Goal: Information Seeking & Learning: Find specific fact

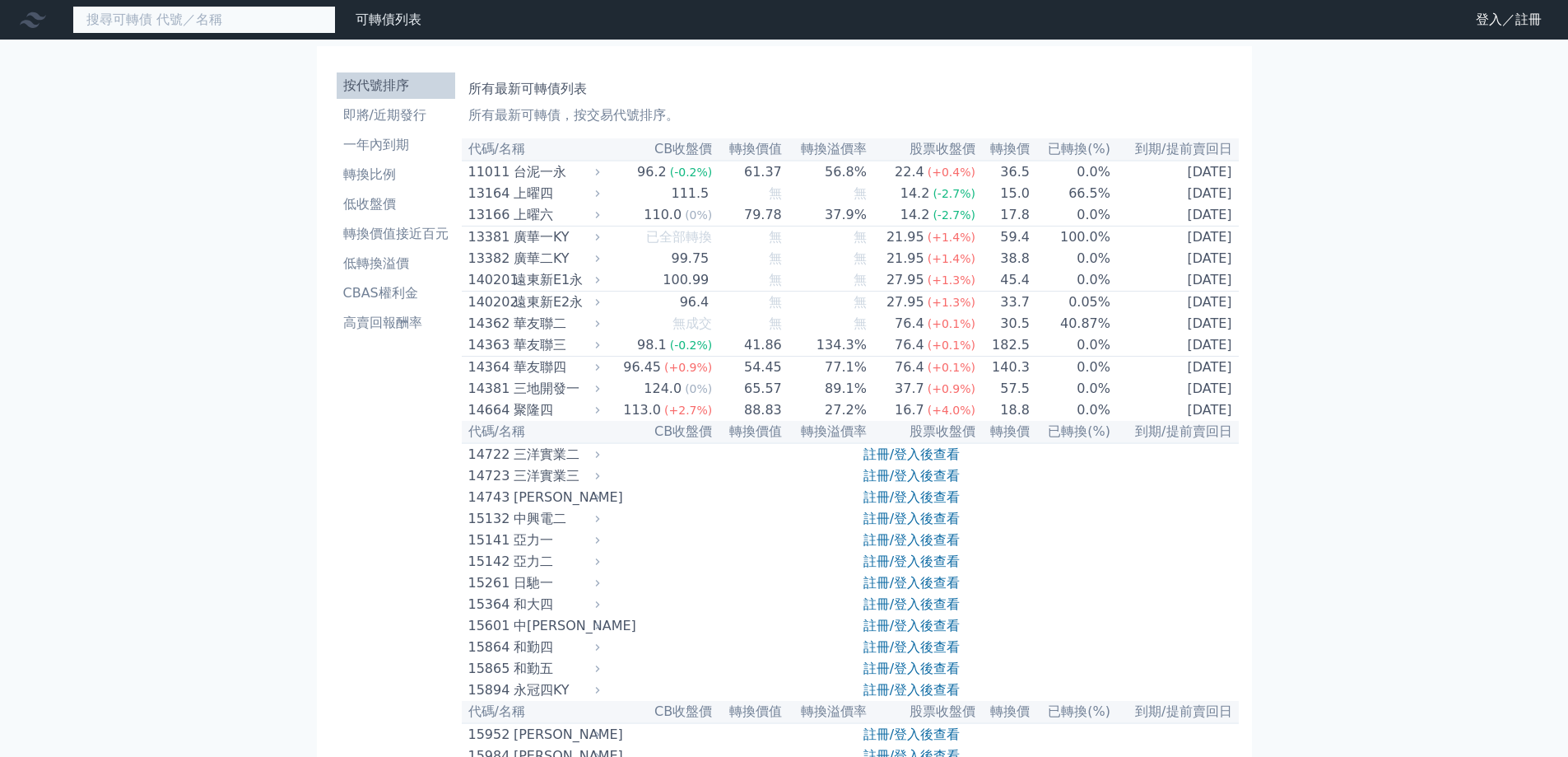
click at [202, 17] on input at bounding box center [203, 20] width 263 height 28
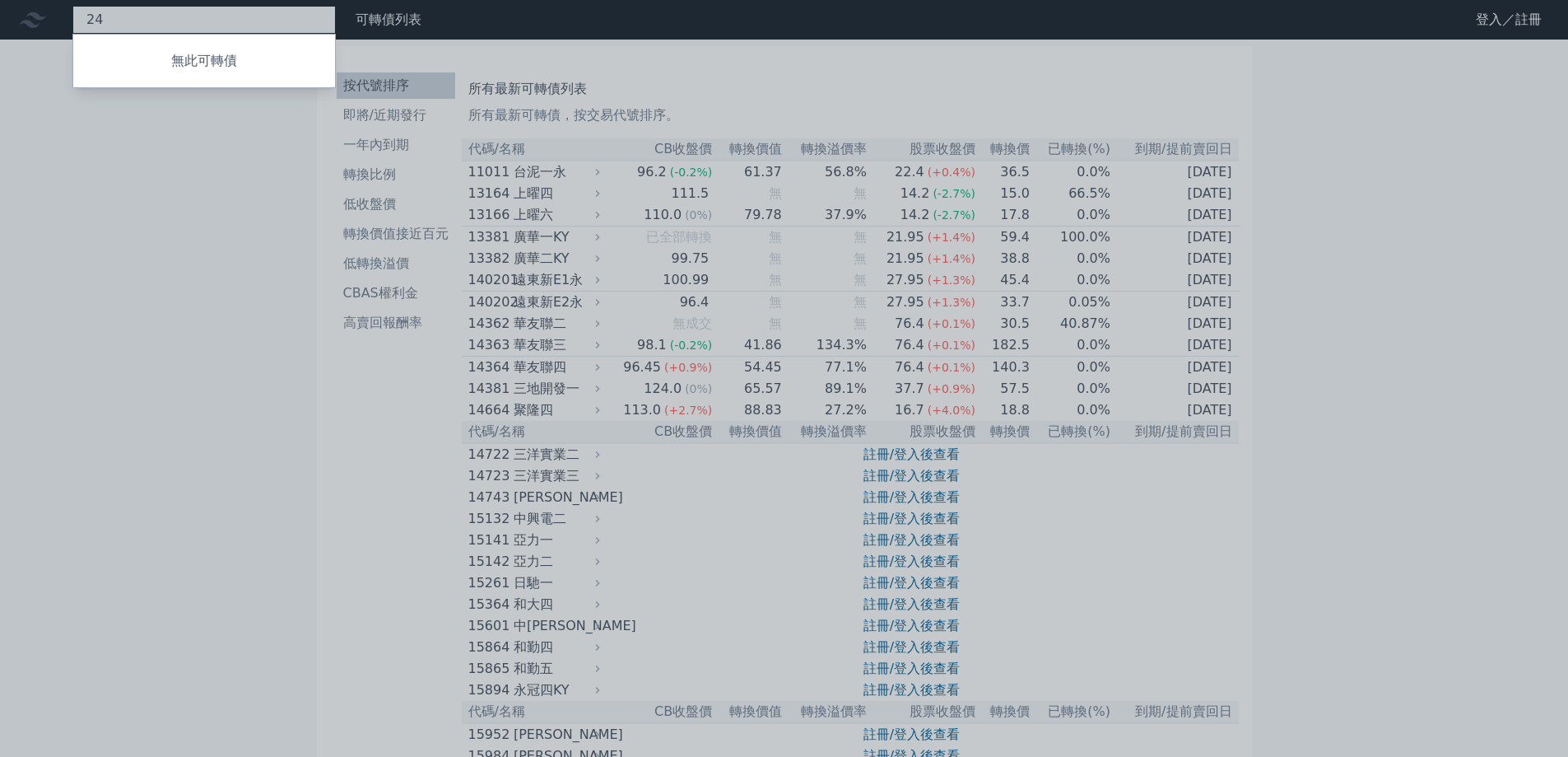
type input "2"
type input "3"
type input "5"
type input "6"
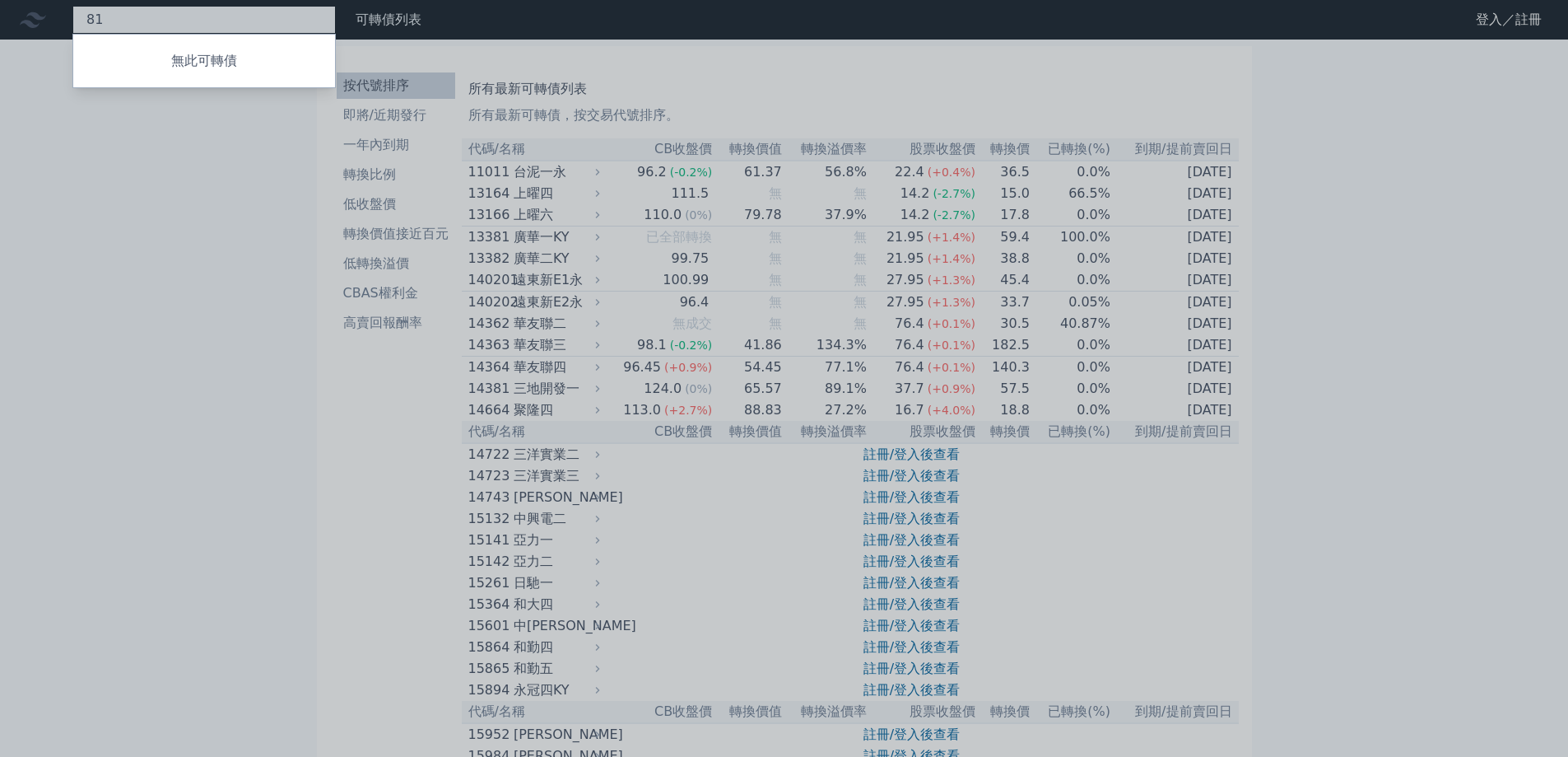
type input "8"
type input "2"
drag, startPoint x: 1287, startPoint y: 198, endPoint x: 1379, endPoint y: 30, distance: 191.5
click at [1294, 195] on div at bounding box center [784, 378] width 1568 height 757
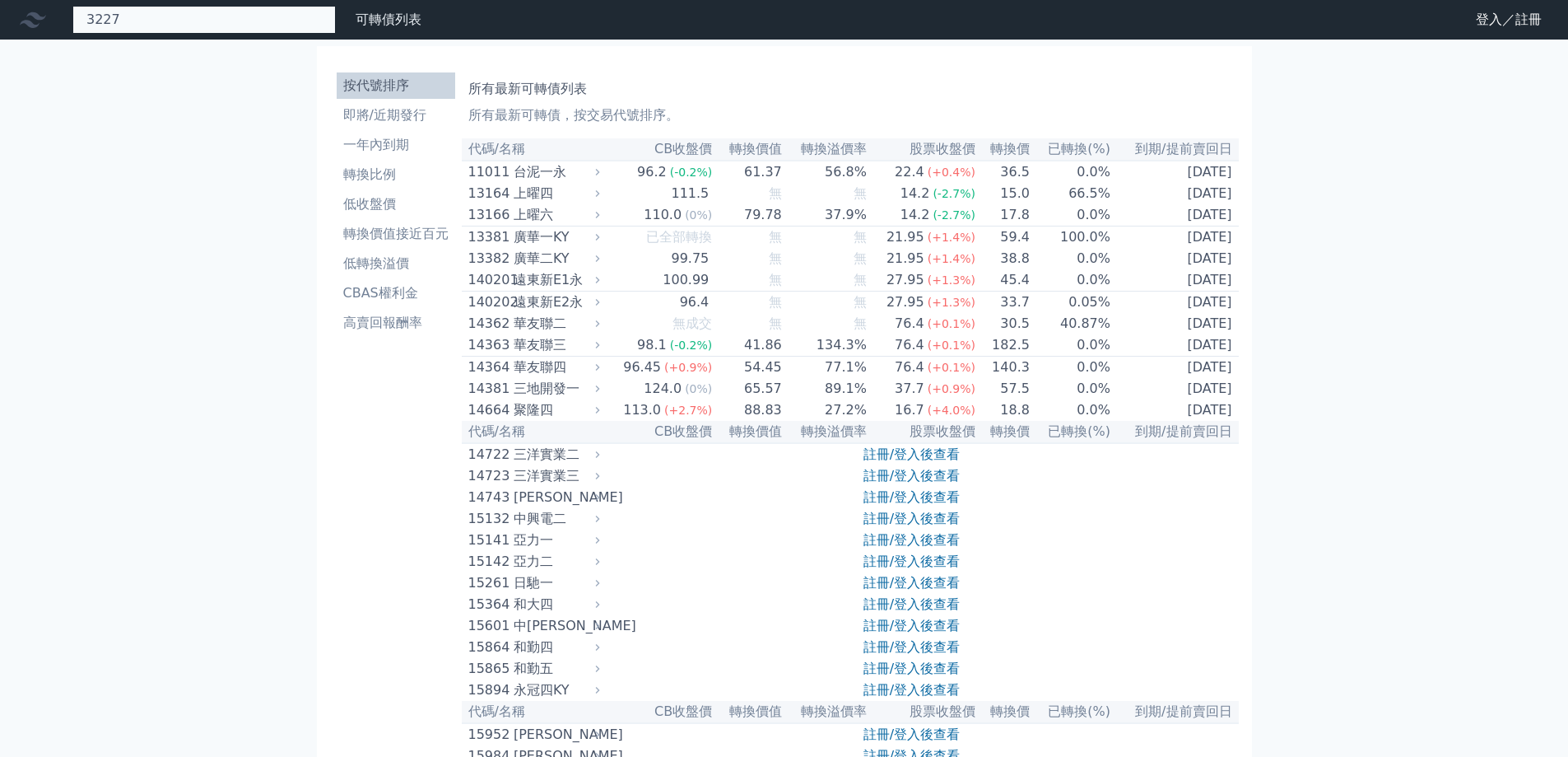
click at [210, 10] on div "3227 無此可轉債" at bounding box center [203, 20] width 263 height 28
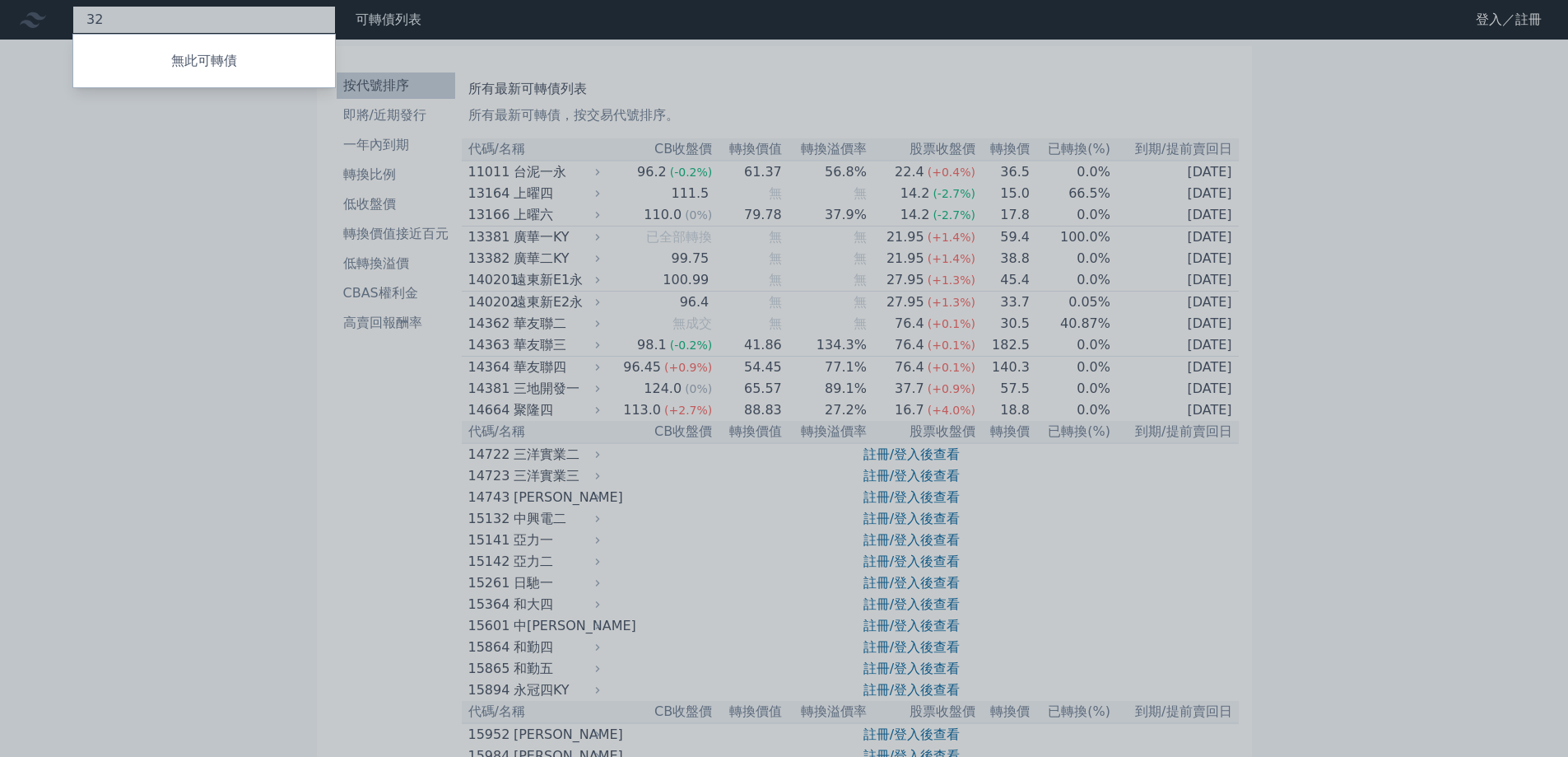
type input "3"
type input "1533"
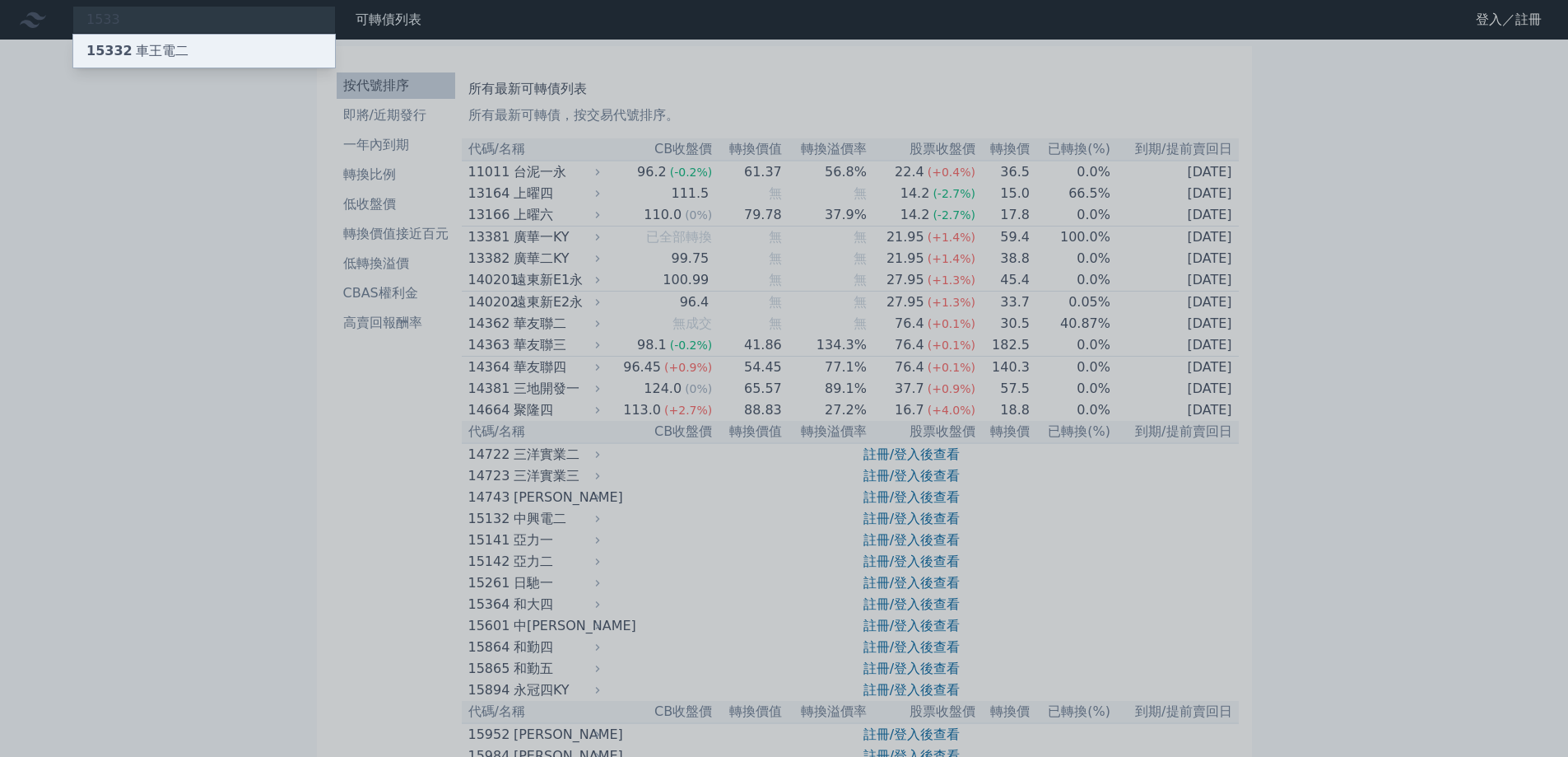
click at [173, 44] on div "15332 車王電二" at bounding box center [137, 51] width 102 height 20
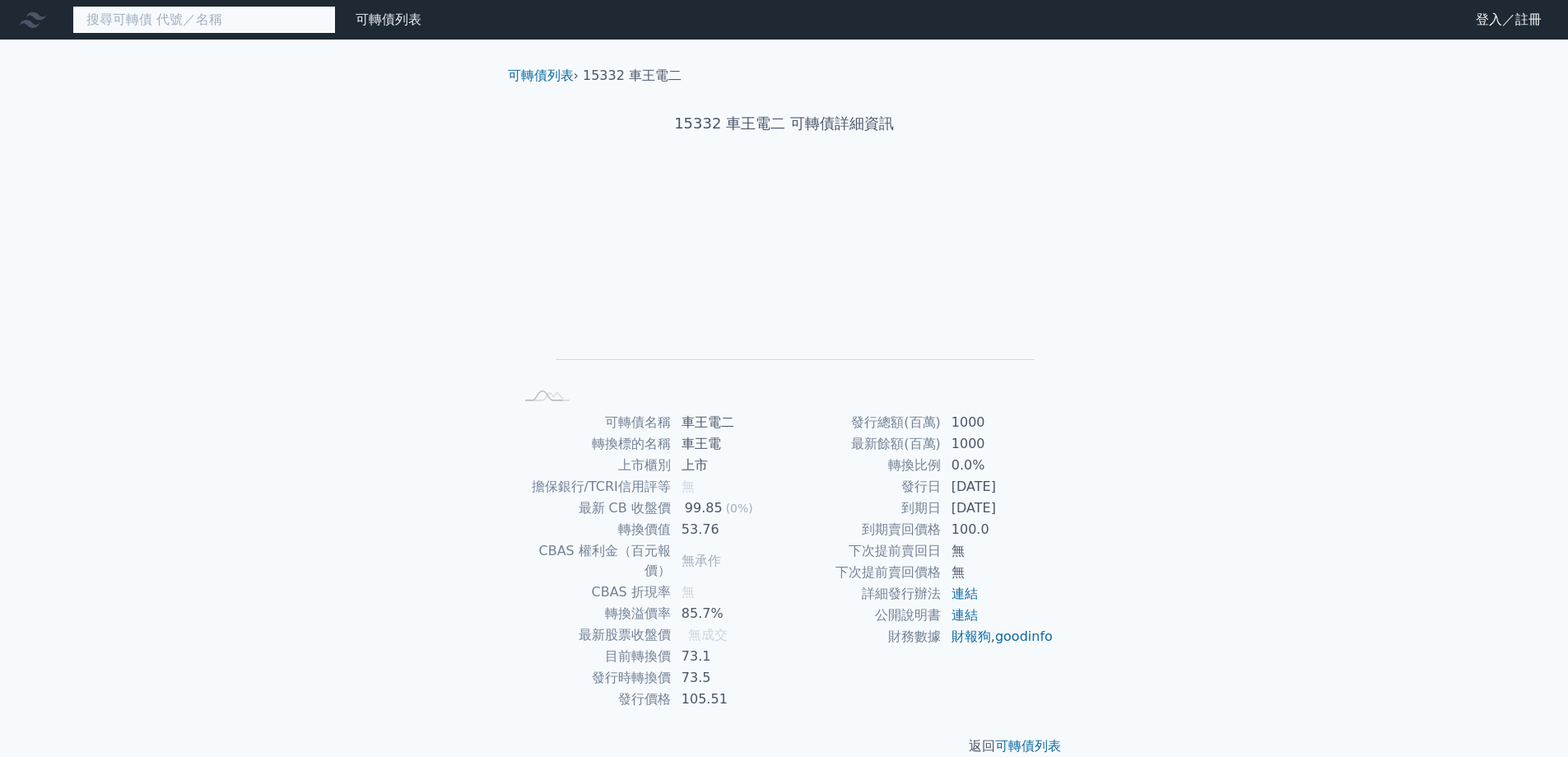
click at [143, 9] on input at bounding box center [203, 20] width 263 height 28
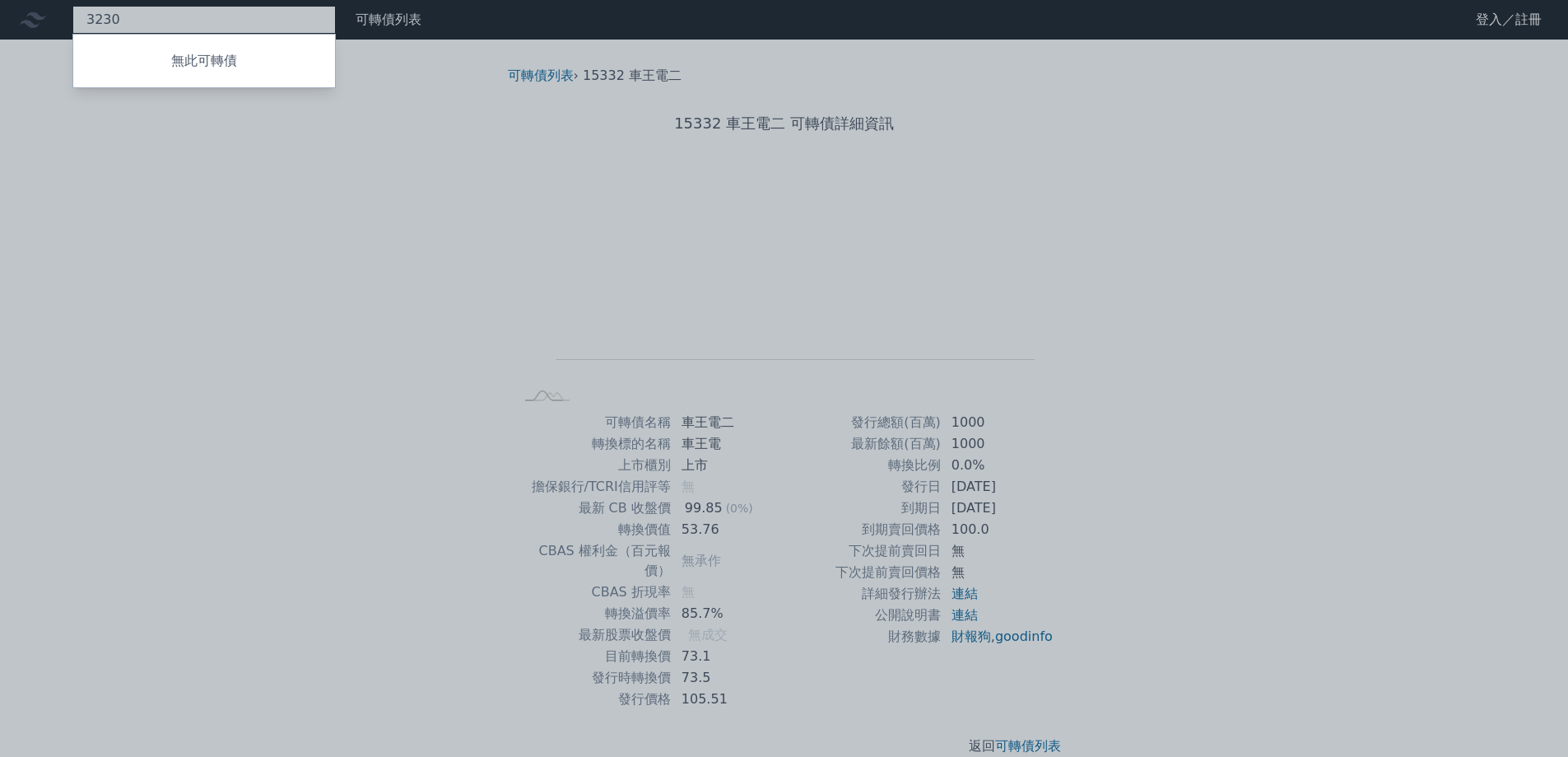
type input "3230"
